Goal: Task Accomplishment & Management: Use online tool/utility

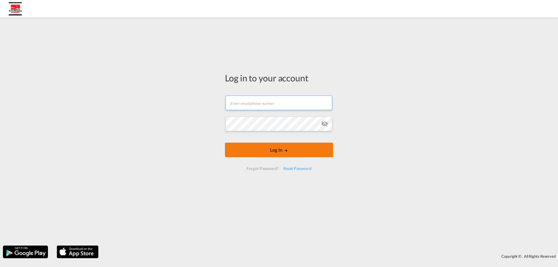
type input "[EMAIL_ADDRESS][DOMAIN_NAME]"
click at [270, 152] on button "Log In" at bounding box center [279, 150] width 108 height 15
